Goal: Task Accomplishment & Management: Manage account settings

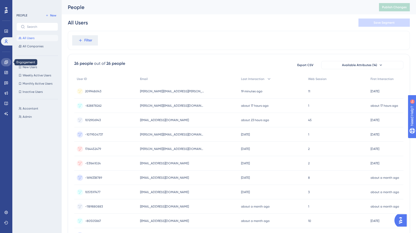
click at [2, 59] on link at bounding box center [6, 62] width 10 height 8
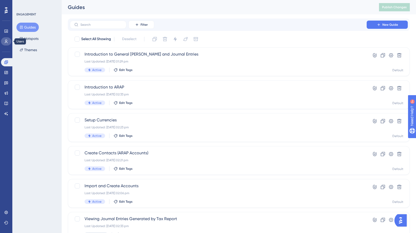
click at [6, 38] on link at bounding box center [6, 41] width 10 height 8
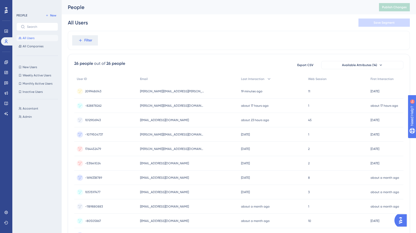
click at [123, 106] on div "-828878262 -828878262" at bounding box center [105, 105] width 63 height 14
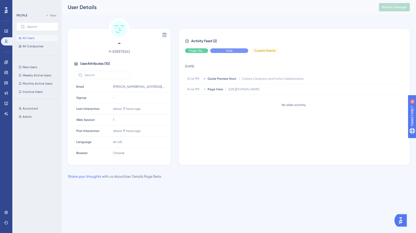
click at [220, 50] on div "Hide" at bounding box center [229, 50] width 38 height 5
click at [230, 51] on span "Show" at bounding box center [229, 51] width 8 height 4
click at [196, 51] on span "Hide" at bounding box center [196, 51] width 7 height 4
click at [220, 49] on div "Hide" at bounding box center [229, 50] width 38 height 5
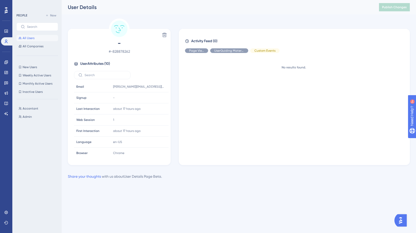
click at [31, 37] on span "All Users" at bounding box center [29, 38] width 12 height 4
